Goal: Information Seeking & Learning: Learn about a topic

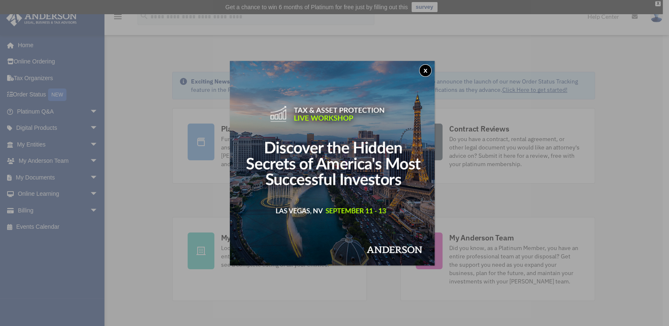
click at [427, 69] on button "x" at bounding box center [425, 70] width 13 height 13
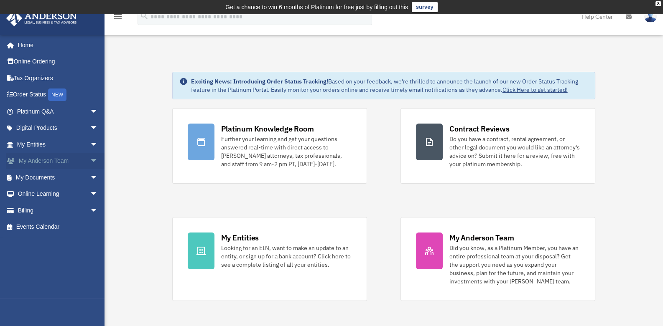
click at [44, 160] on link "My Anderson Team arrow_drop_down" at bounding box center [58, 161] width 105 height 17
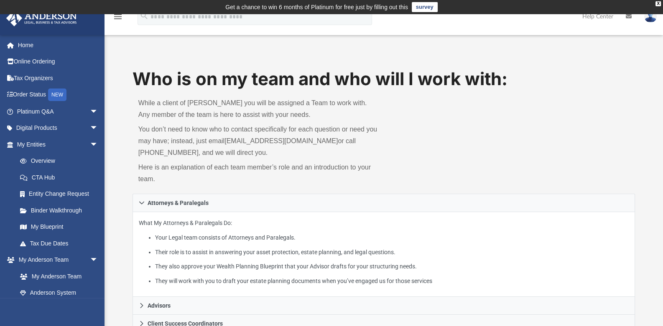
scroll to position [139, 0]
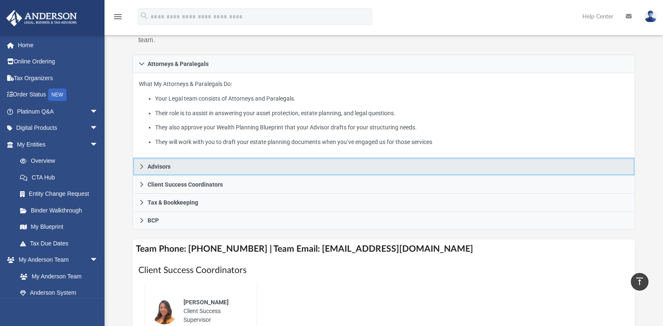
click at [172, 163] on link "Advisors" at bounding box center [383, 167] width 502 height 18
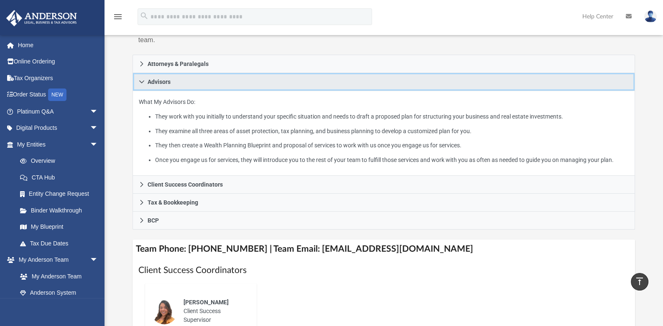
click at [175, 81] on link "Advisors" at bounding box center [383, 82] width 502 height 18
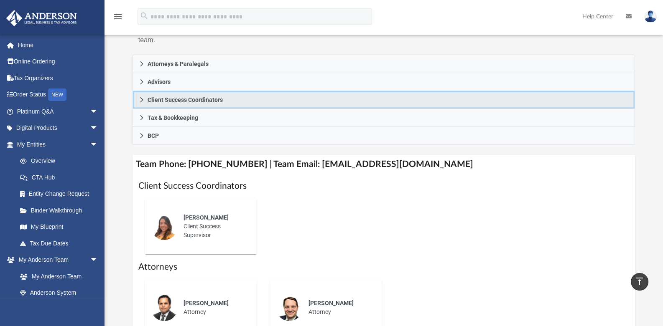
click at [175, 99] on span "Client Success Coordinators" at bounding box center [185, 100] width 75 height 6
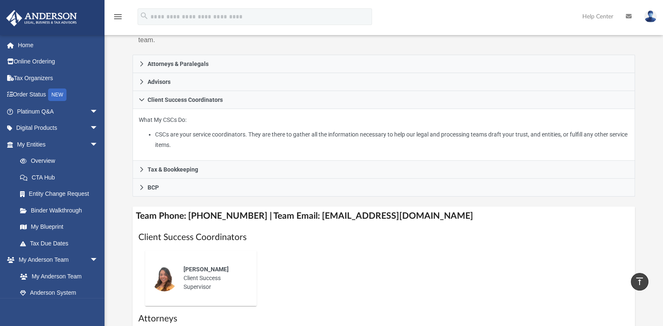
click at [226, 125] on p "What My CSCs Do: CSCs are your service coordinators. They are there to gather a…" at bounding box center [384, 132] width 490 height 35
click at [189, 137] on li "CSCs are your service coordinators. They are there to gather all the informatio…" at bounding box center [392, 140] width 474 height 20
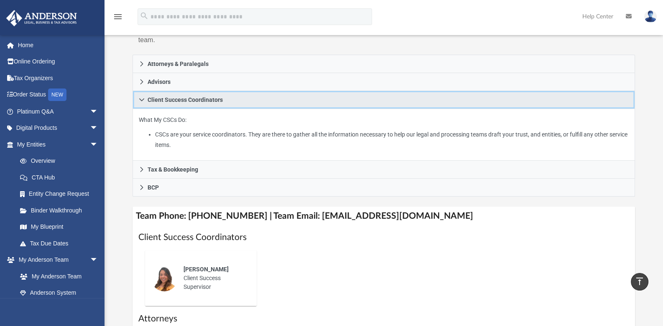
click at [190, 99] on span "Client Success Coordinators" at bounding box center [185, 100] width 75 height 6
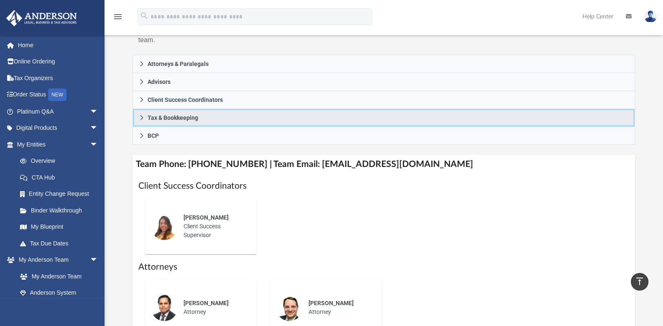
click at [180, 116] on span "Tax & Bookkeeping" at bounding box center [173, 118] width 51 height 6
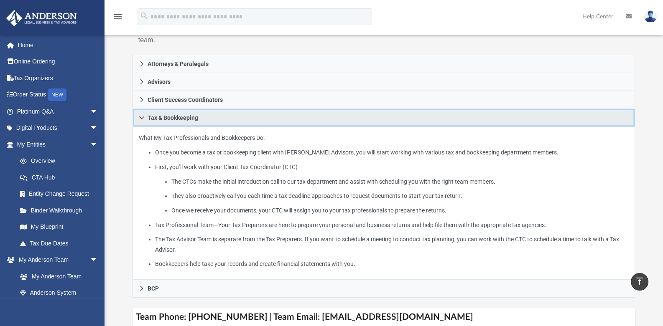
click at [177, 118] on span "Tax & Bookkeeping" at bounding box center [173, 118] width 51 height 6
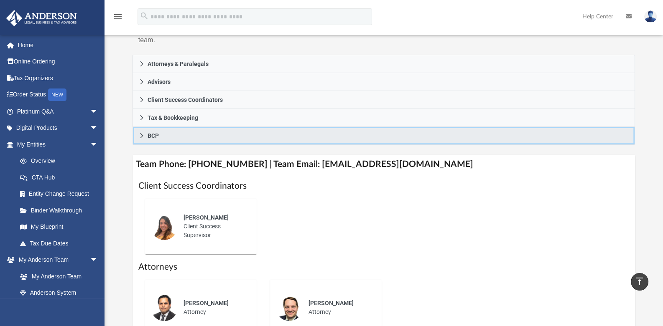
click at [160, 133] on link "BCP" at bounding box center [383, 136] width 502 height 18
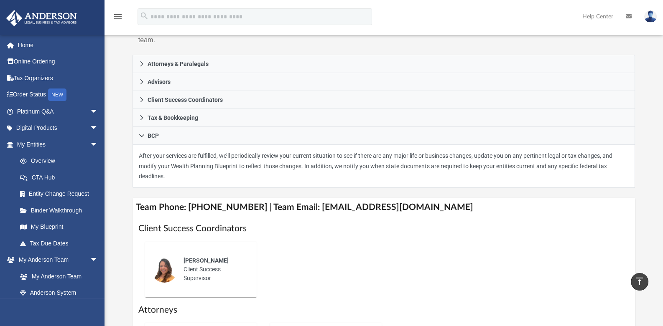
click at [121, 193] on div "Who is on my team and who will I work with: While a client of Anderson you will…" at bounding box center [383, 200] width 558 height 545
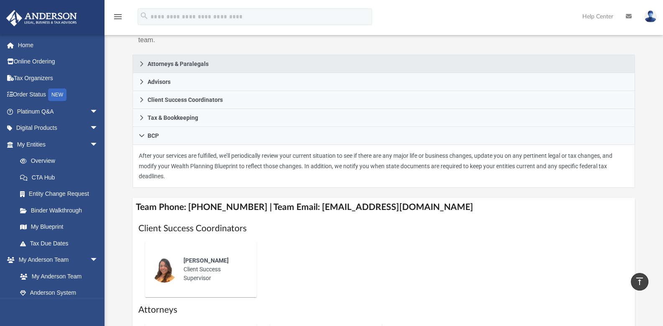
scroll to position [0, 0]
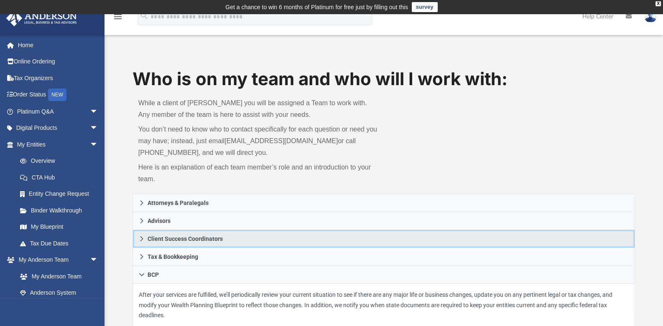
click at [196, 236] on span "Client Success Coordinators" at bounding box center [185, 239] width 75 height 6
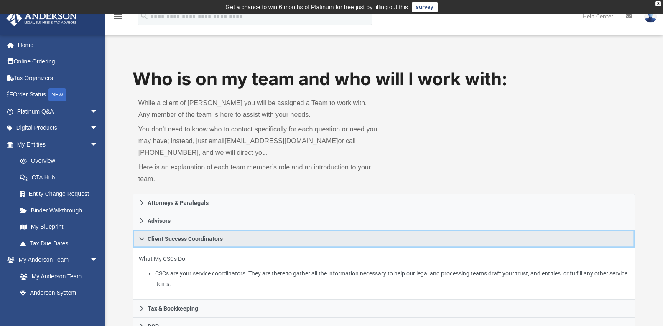
click at [174, 237] on span "Client Success Coordinators" at bounding box center [185, 239] width 75 height 6
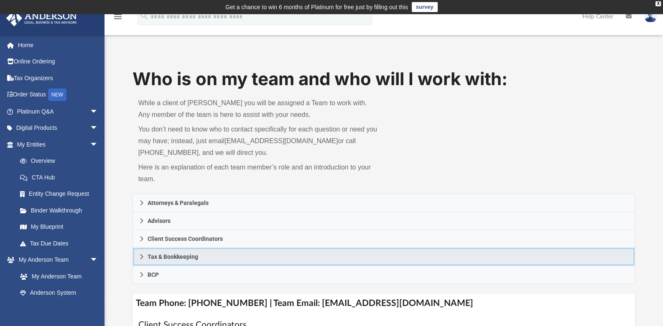
click at [166, 256] on span "Tax & Bookkeeping" at bounding box center [173, 257] width 51 height 6
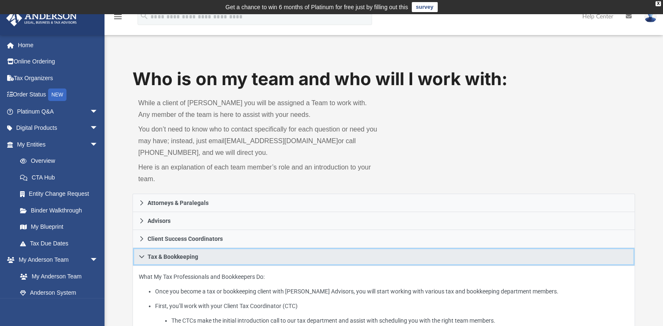
click at [201, 254] on link "Tax & Bookkeeping" at bounding box center [383, 257] width 502 height 18
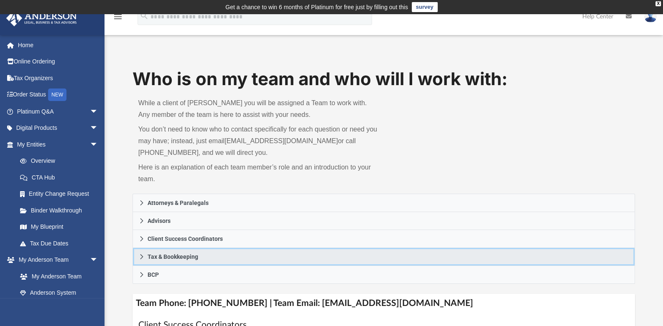
click at [201, 254] on link "Tax & Bookkeeping" at bounding box center [383, 257] width 502 height 18
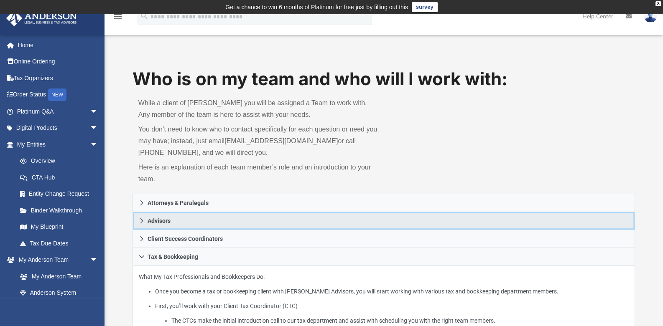
click at [158, 219] on span "Advisors" at bounding box center [159, 221] width 23 height 6
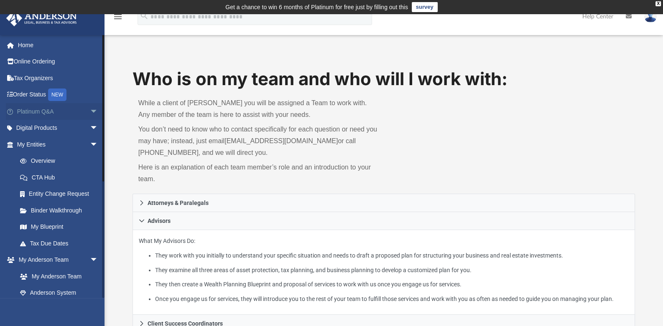
click at [59, 110] on link "Platinum Q&A arrow_drop_down" at bounding box center [58, 111] width 105 height 17
click at [90, 110] on span "arrow_drop_down" at bounding box center [98, 111] width 17 height 17
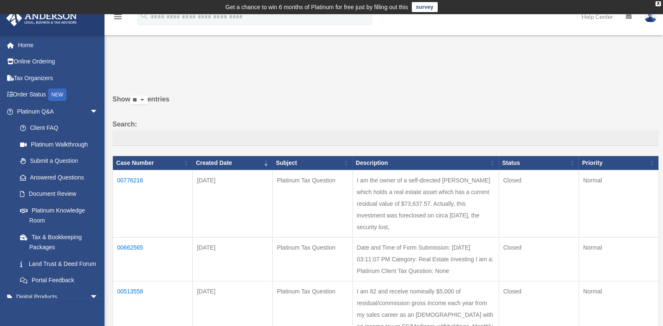
scroll to position [139, 0]
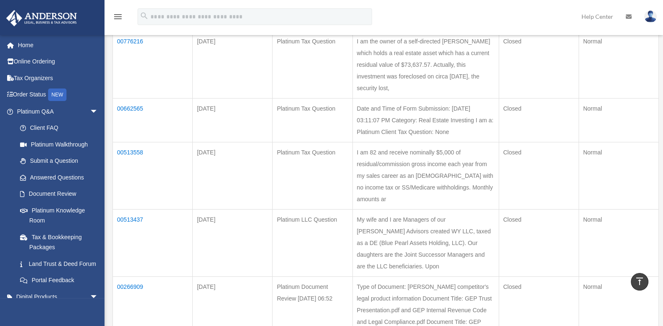
click at [428, 189] on td "I am 82 and receive nominally $5,000 of residual/commission gross income each y…" at bounding box center [425, 176] width 146 height 67
click at [502, 164] on td "Closed" at bounding box center [539, 176] width 80 height 67
click at [442, 206] on td "I am 82 and receive nominally $5,000 of residual/commission gross income each y…" at bounding box center [425, 176] width 146 height 67
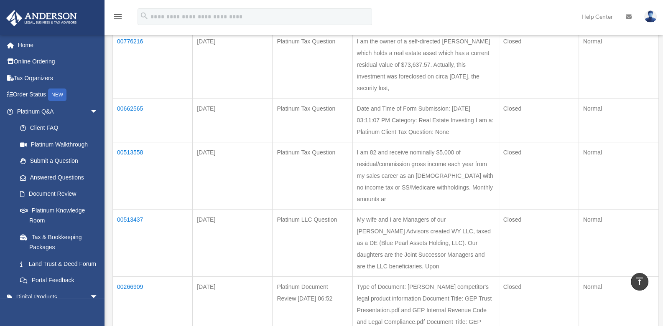
click at [442, 206] on td "I am 82 and receive nominally $5,000 of residual/commission gross income each y…" at bounding box center [425, 176] width 146 height 67
drag, startPoint x: 442, startPoint y: 206, endPoint x: 326, endPoint y: 80, distance: 170.9
click at [326, 80] on td "Platinum Tax Question" at bounding box center [312, 64] width 80 height 67
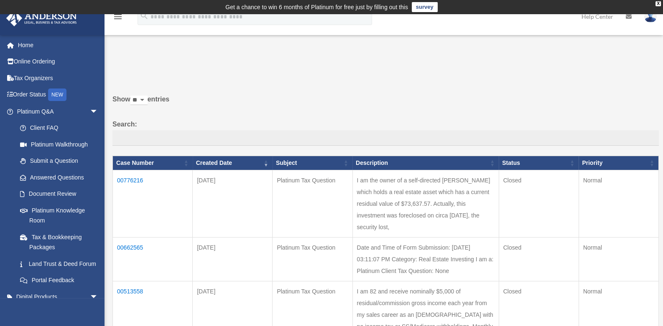
click at [128, 179] on td "00776216" at bounding box center [153, 204] width 80 height 67
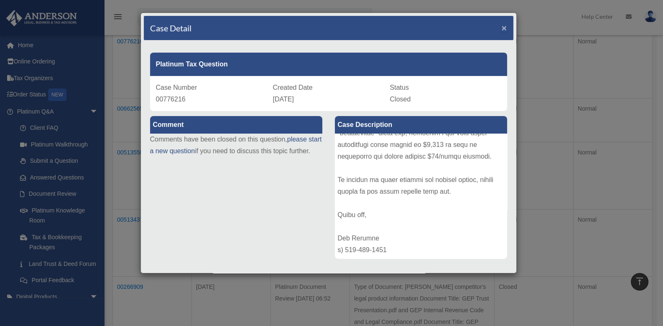
click at [502, 28] on span "×" at bounding box center [504, 28] width 5 height 10
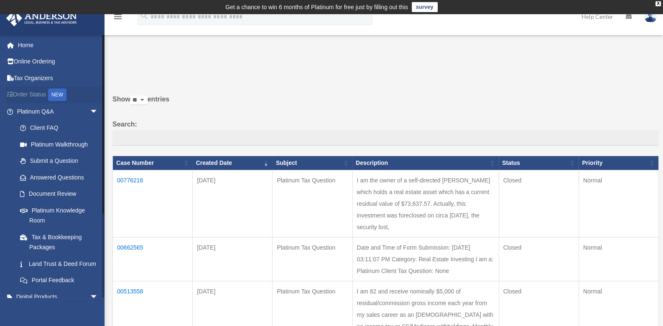
click at [36, 94] on link "Order Status NEW" at bounding box center [58, 95] width 105 height 17
click at [41, 127] on link "Client FAQ" at bounding box center [61, 128] width 99 height 17
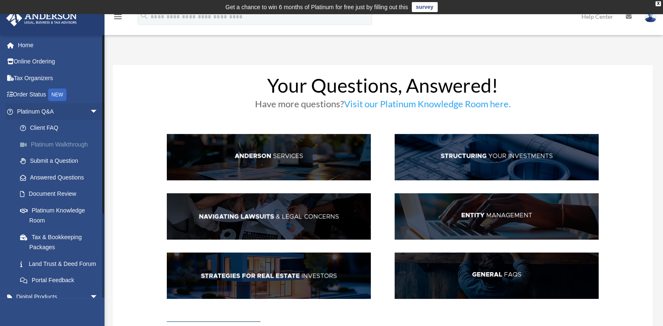
click at [40, 143] on link "Platinum Walkthrough" at bounding box center [61, 144] width 99 height 17
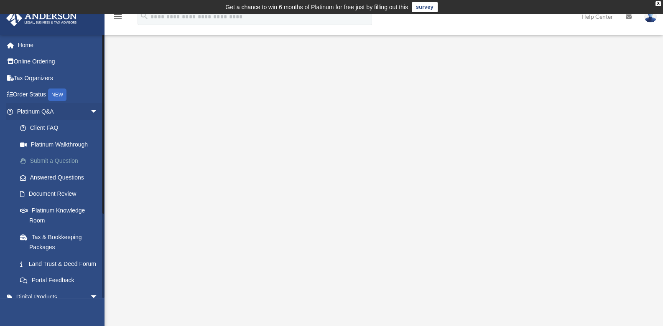
click at [34, 160] on link "Submit a Question" at bounding box center [61, 161] width 99 height 17
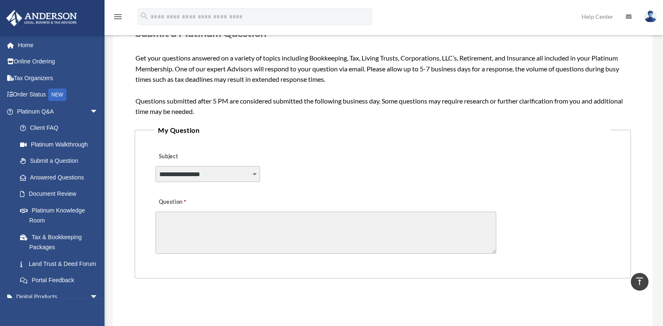
scroll to position [278, 0]
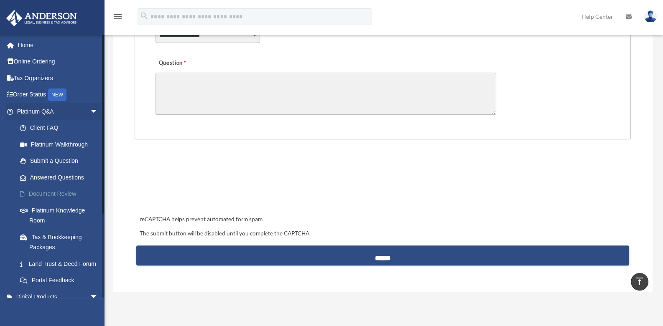
click at [48, 192] on link "Document Review" at bounding box center [61, 194] width 99 height 17
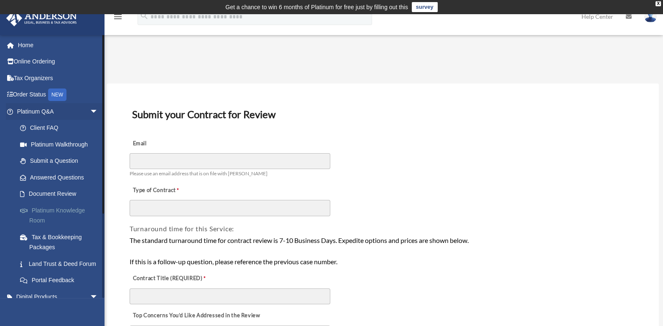
click at [61, 210] on link "Platinum Knowledge Room" at bounding box center [61, 215] width 99 height 27
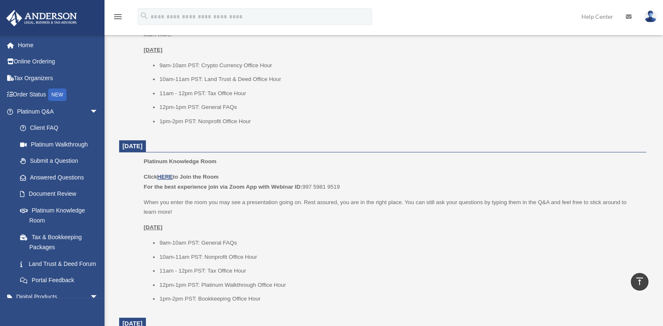
scroll to position [557, 0]
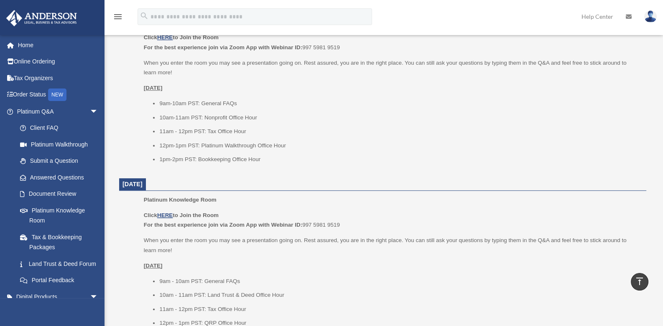
click at [244, 178] on dt "[DATE]" at bounding box center [382, 184] width 527 height 13
